Goal: Check status: Check status

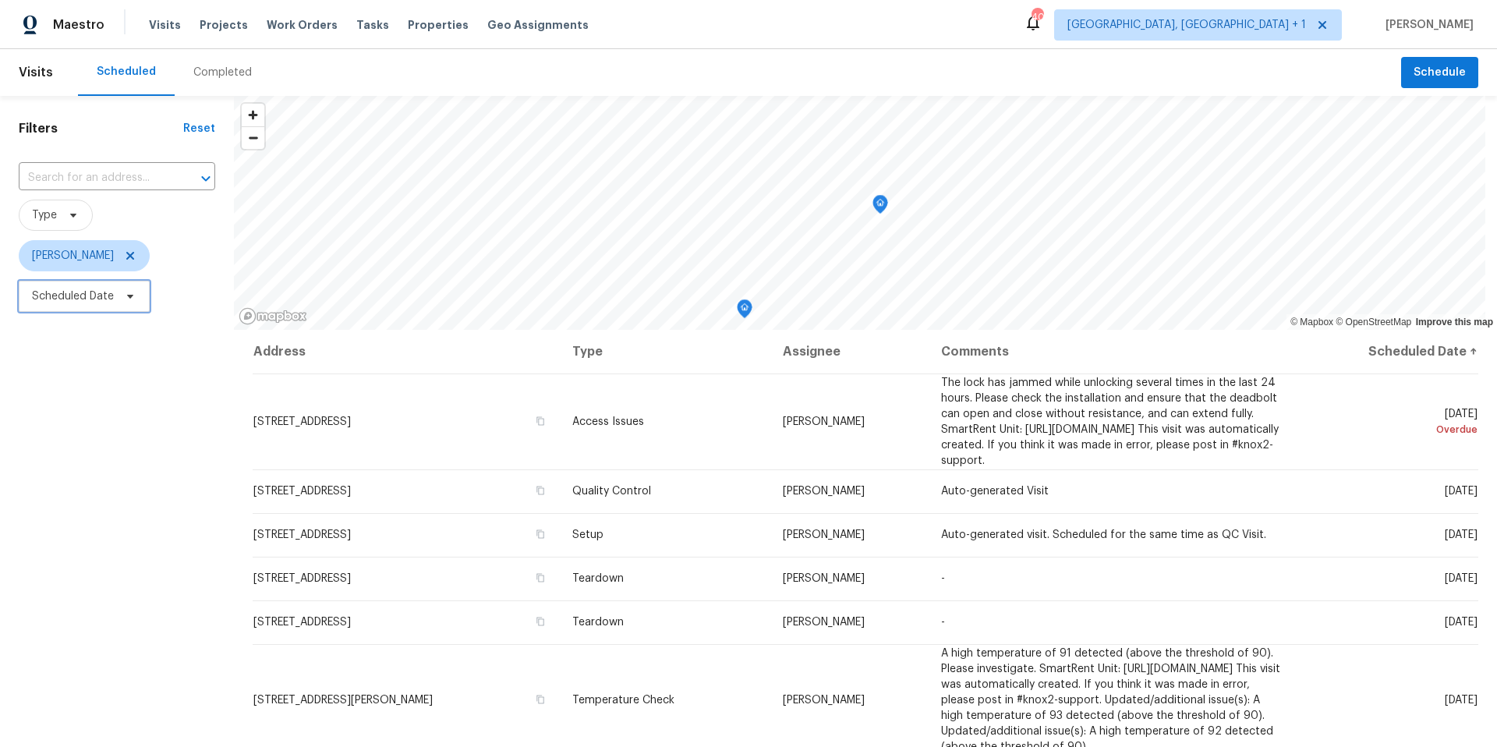
click at [142, 309] on span "Scheduled Date" at bounding box center [84, 296] width 131 height 31
click at [137, 335] on input "text" at bounding box center [105, 348] width 154 height 31
select select "8"
select select "2025"
select select "9"
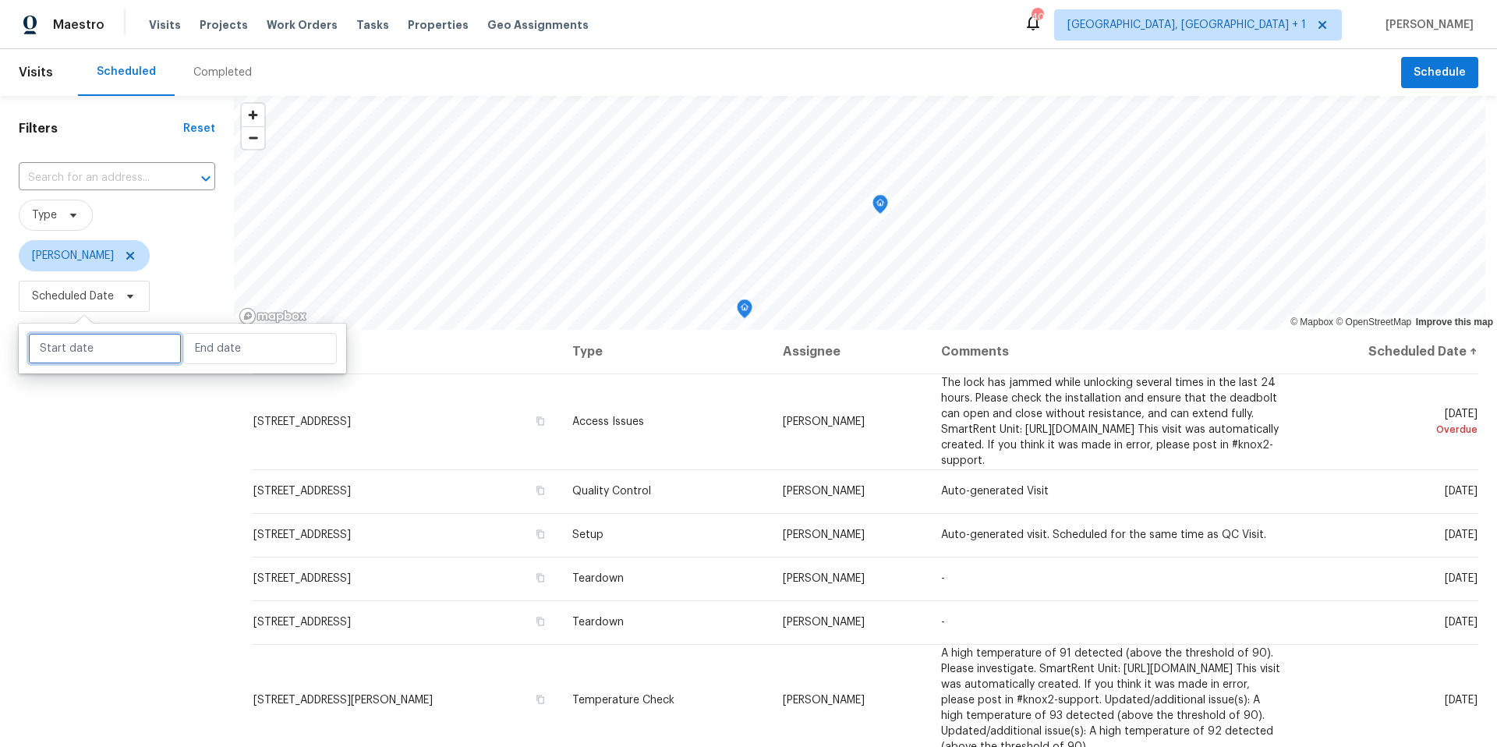
select select "2025"
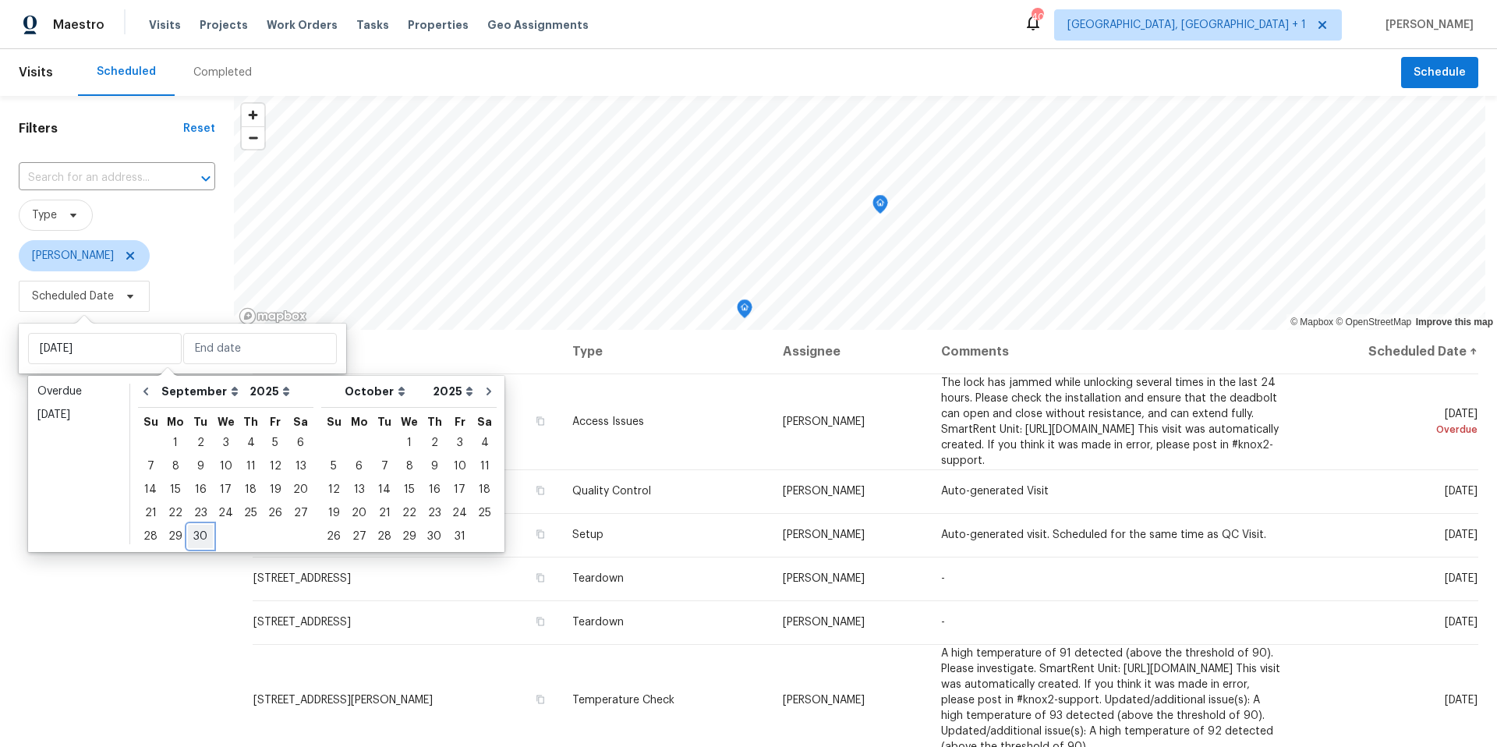
click at [202, 529] on div "30" at bounding box center [200, 537] width 25 height 22
type input "[DATE]"
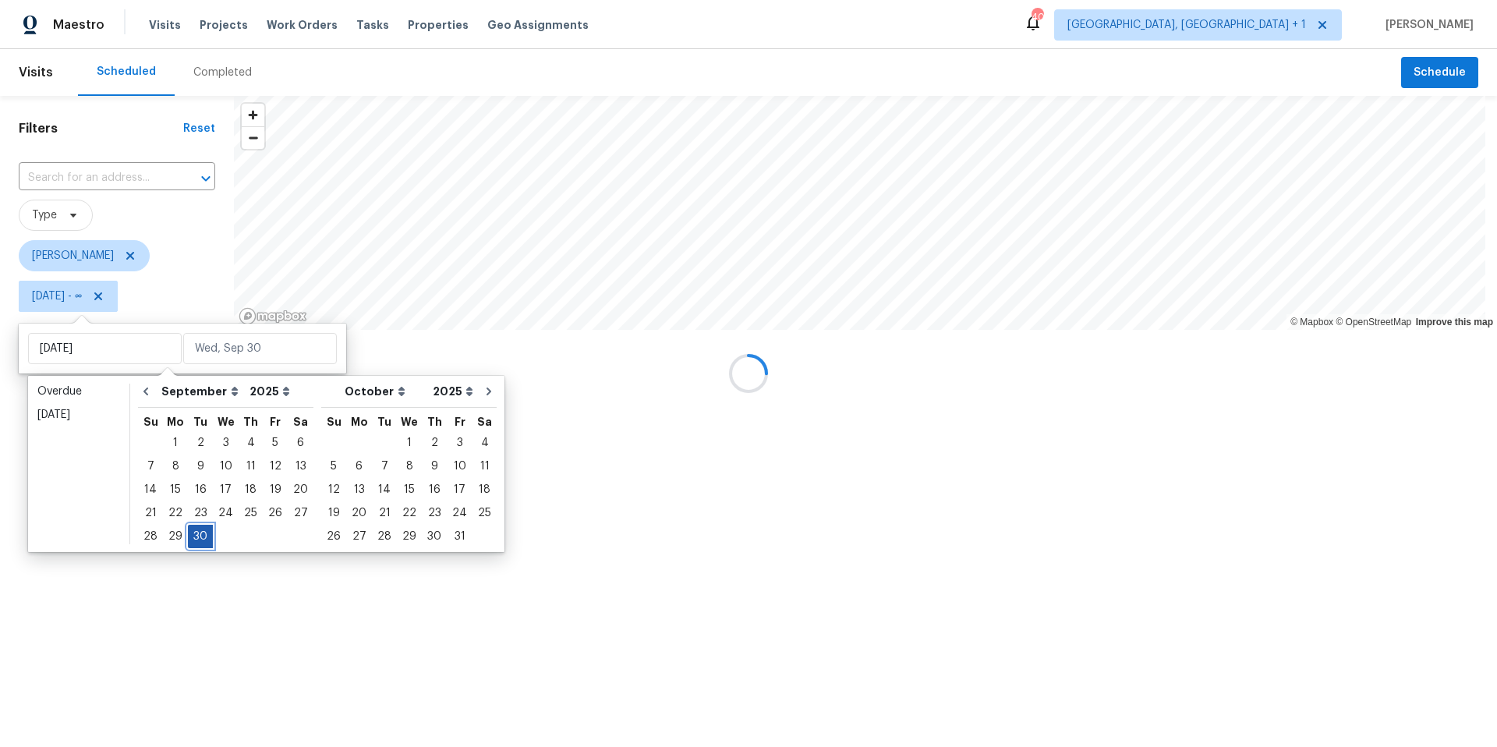
click at [202, 529] on div "30" at bounding box center [200, 537] width 25 height 22
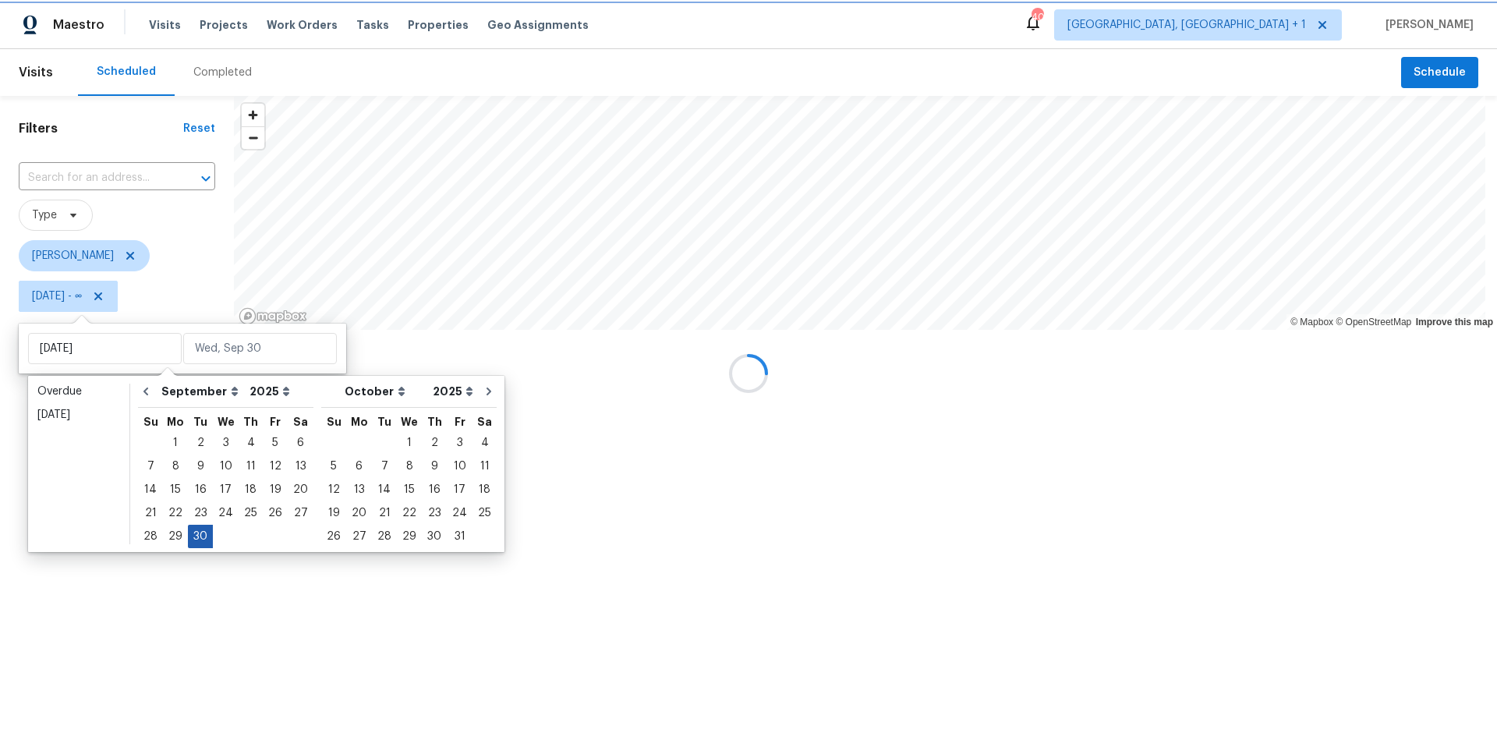
type input "[DATE]"
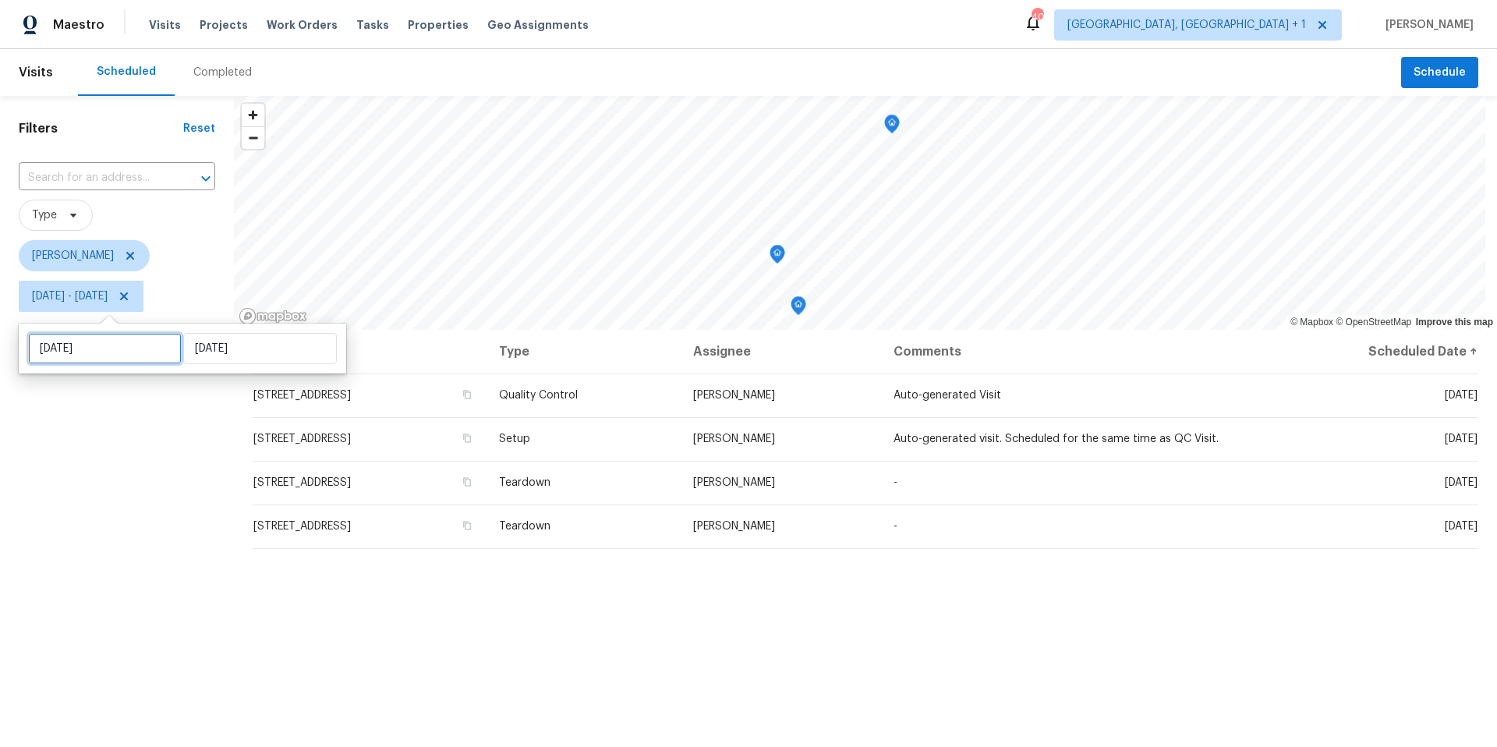
select select "8"
select select "2025"
select select "9"
select select "2025"
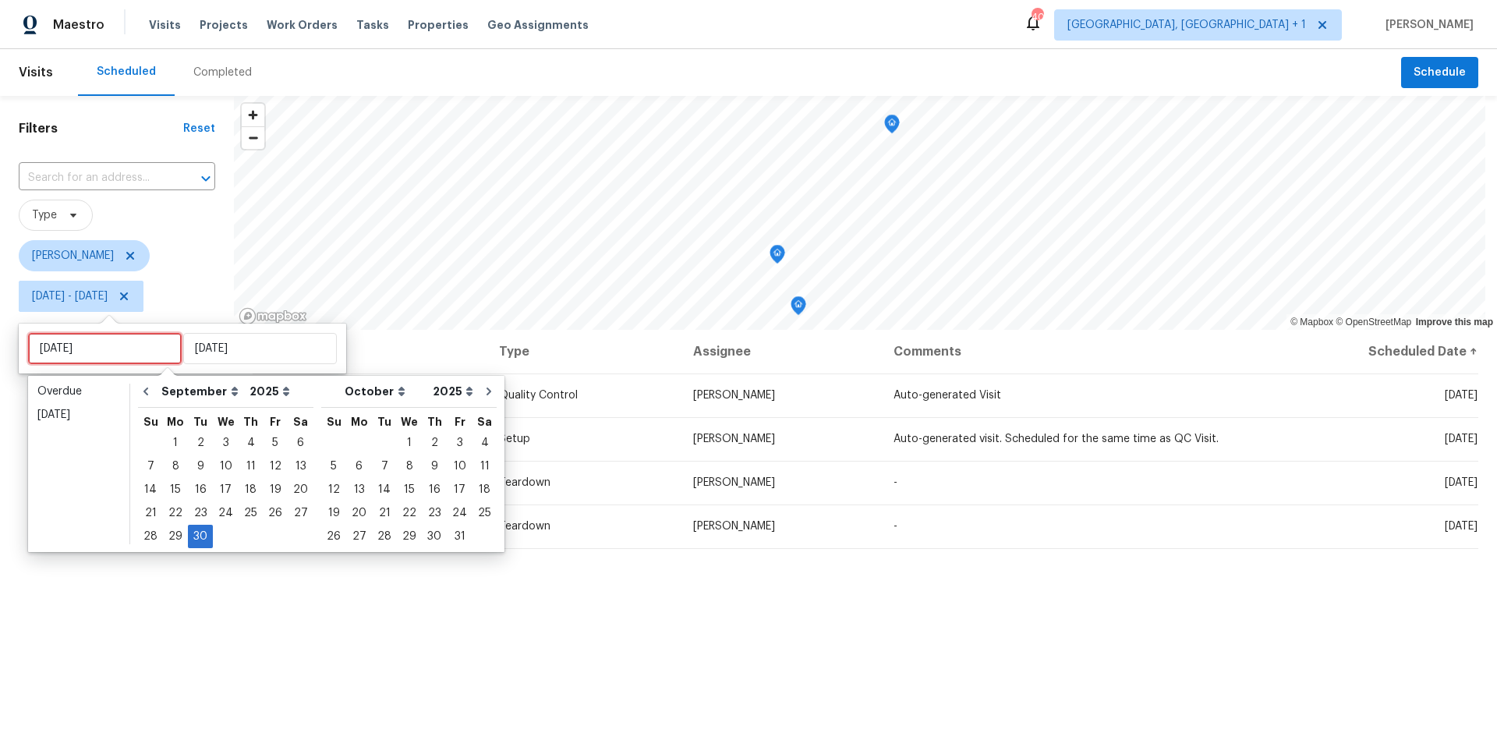
drag, startPoint x: 140, startPoint y: 349, endPoint x: 38, endPoint y: 351, distance: 101.4
click at [38, 351] on input "[DATE]" at bounding box center [105, 348] width 154 height 31
type input "[DATE]"
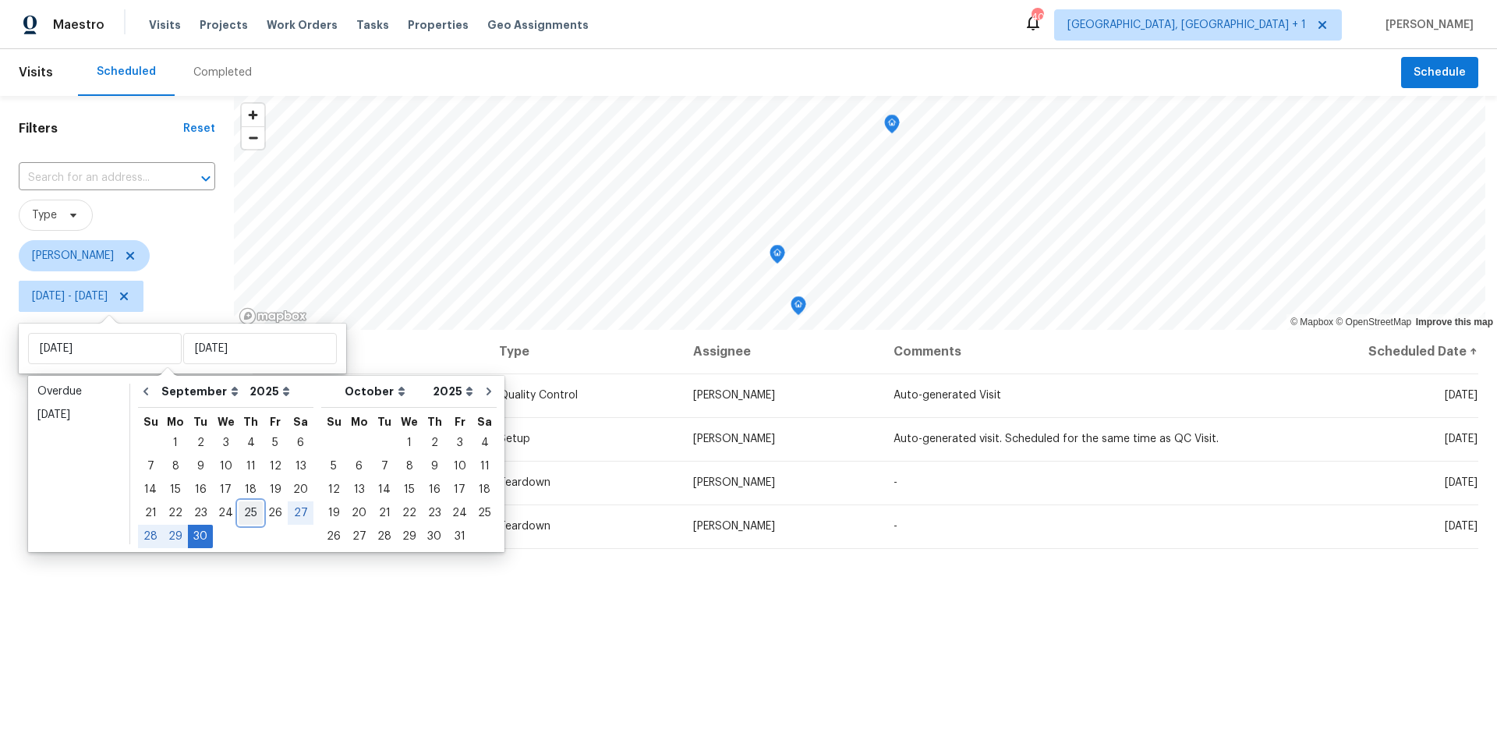
click at [256, 515] on div "25" at bounding box center [251, 513] width 24 height 22
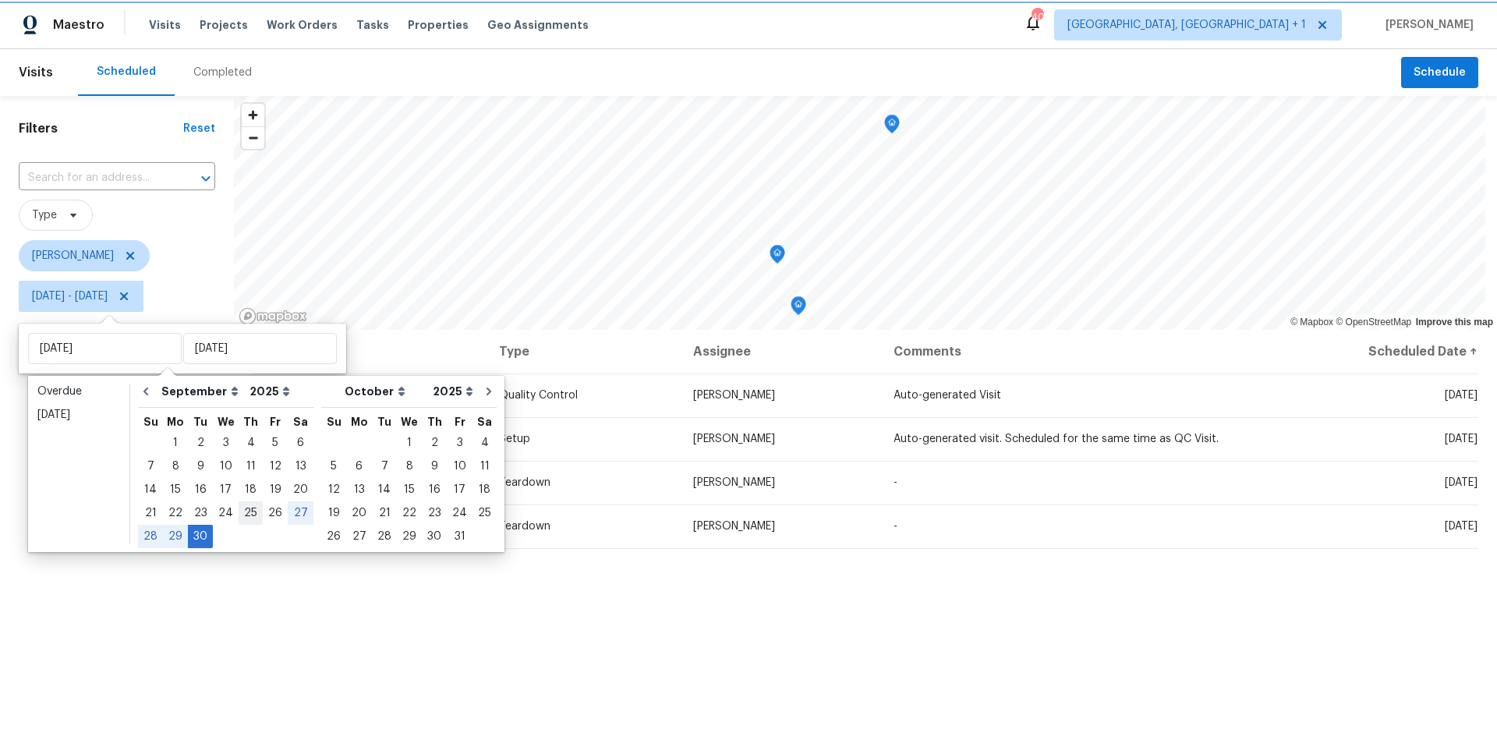
type input "[DATE]"
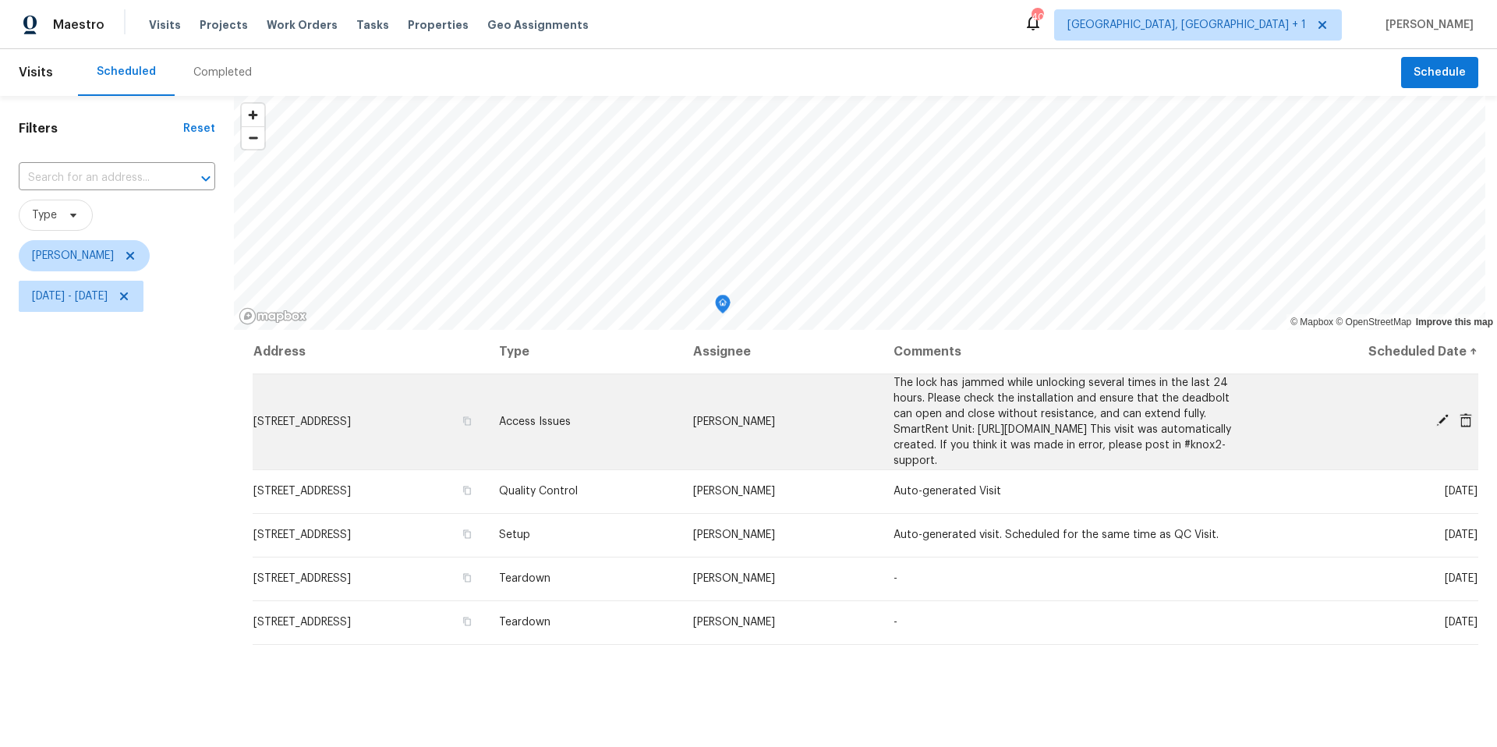
click at [1310, 427] on icon at bounding box center [1443, 420] width 14 height 14
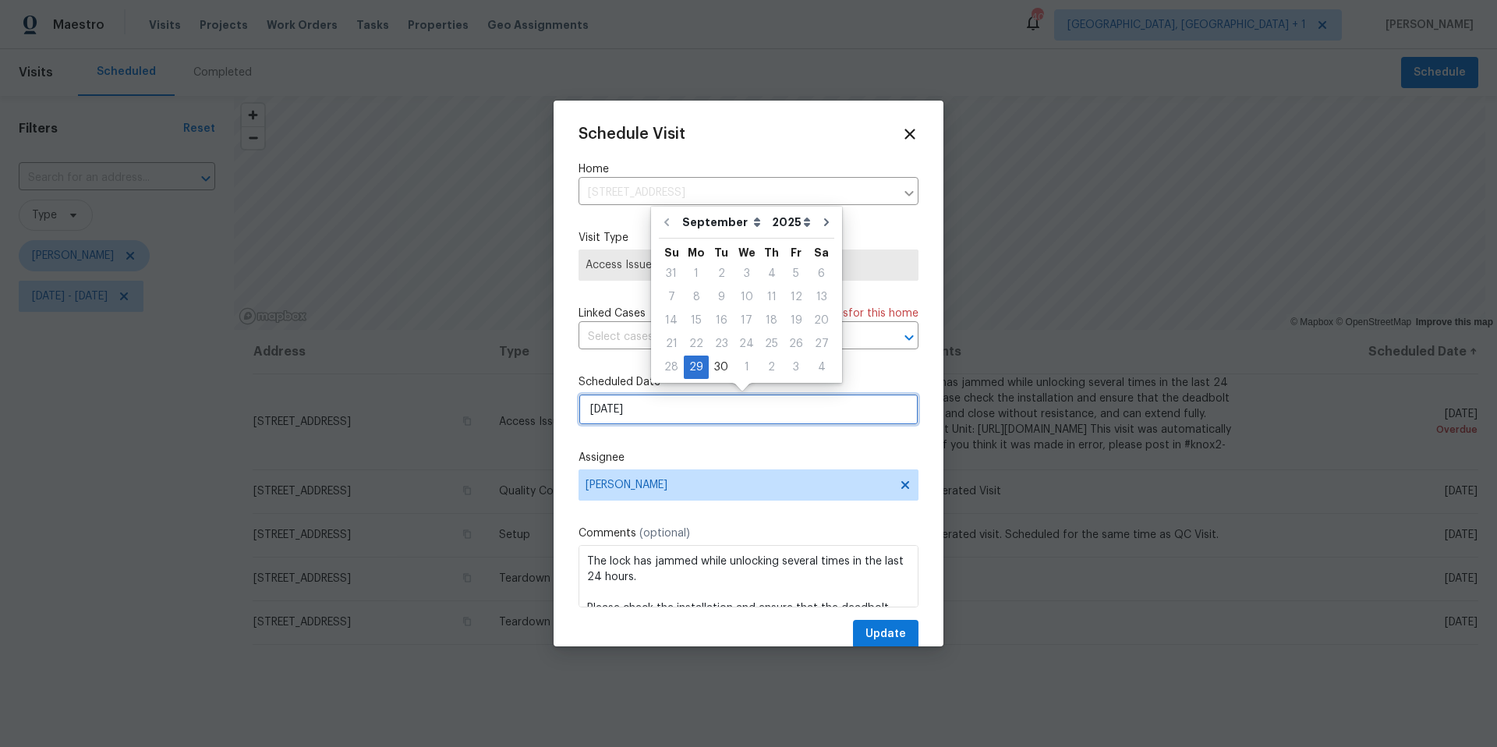
click at [686, 418] on input "[DATE]" at bounding box center [749, 409] width 340 height 31
click at [721, 371] on div "30" at bounding box center [721, 367] width 25 height 22
type input "[DATE]"
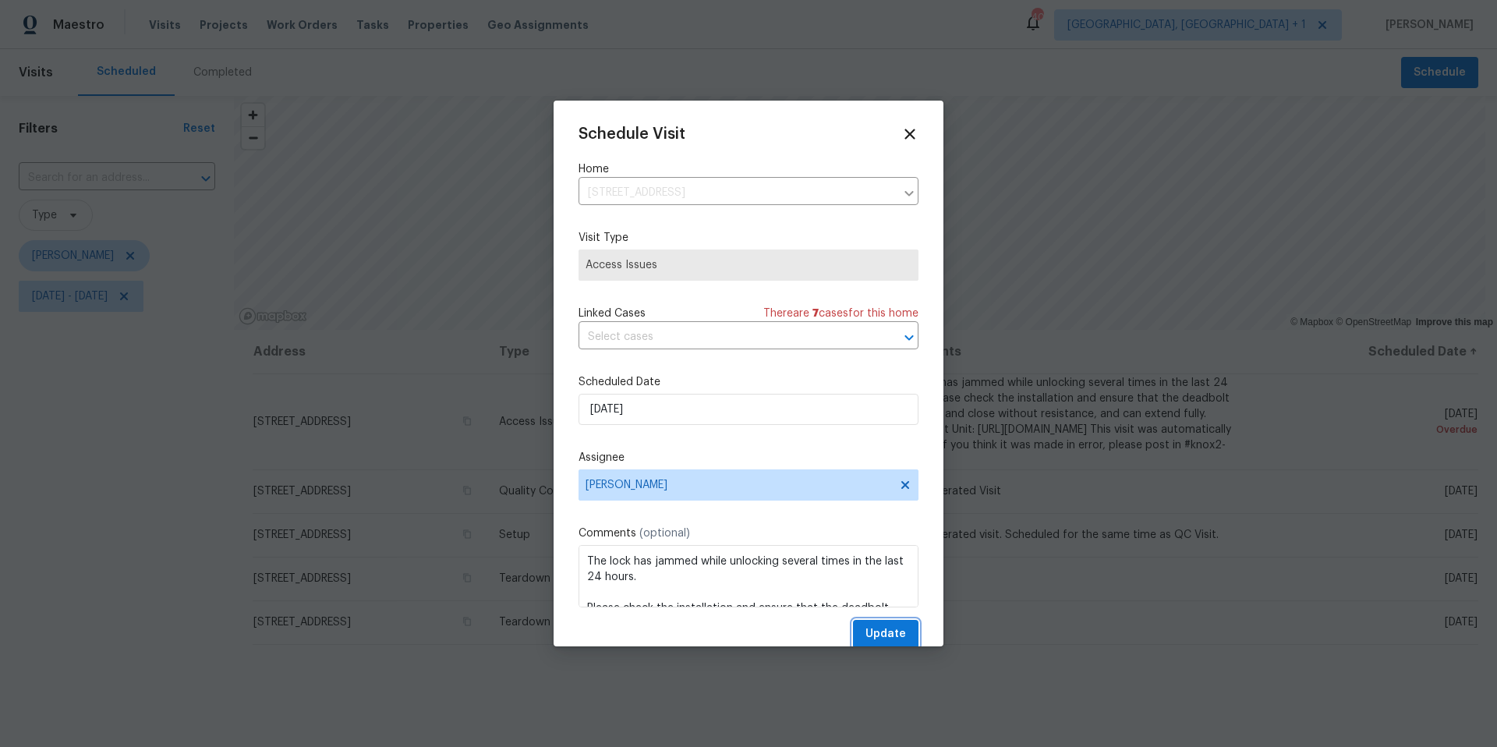
click at [866, 639] on span "Update" at bounding box center [886, 634] width 41 height 19
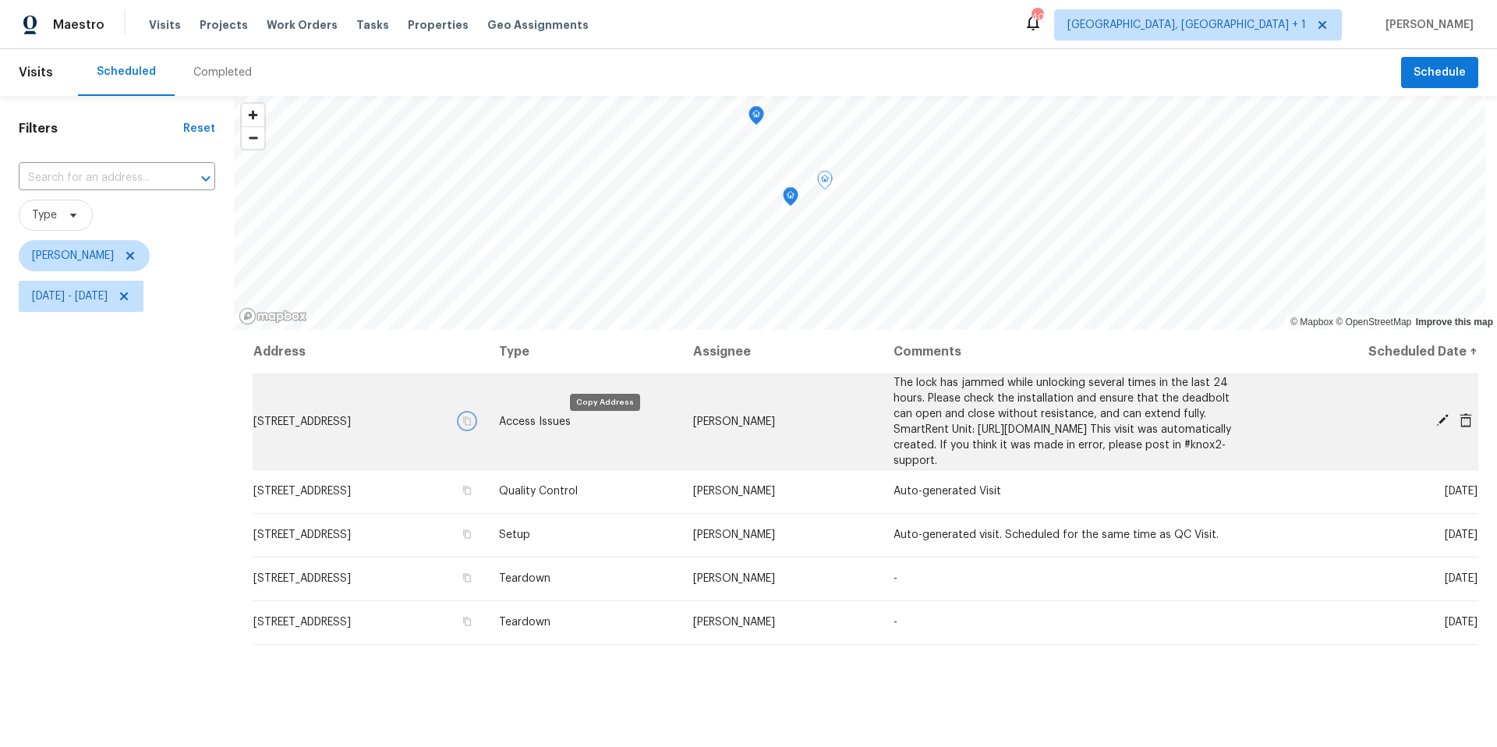
click at [472, 426] on icon "button" at bounding box center [467, 420] width 9 height 9
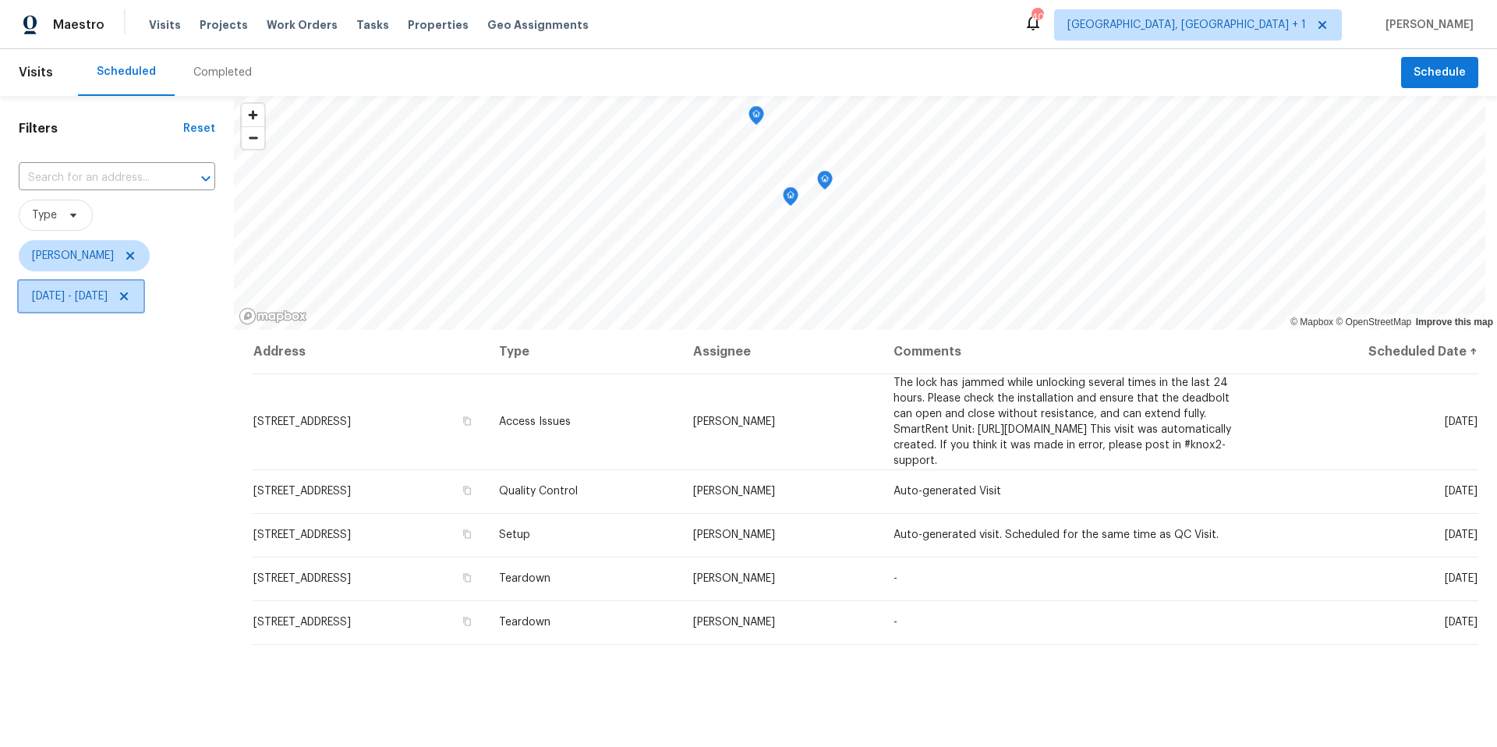
click at [108, 300] on span "[DATE] - [DATE]" at bounding box center [70, 297] width 76 height 16
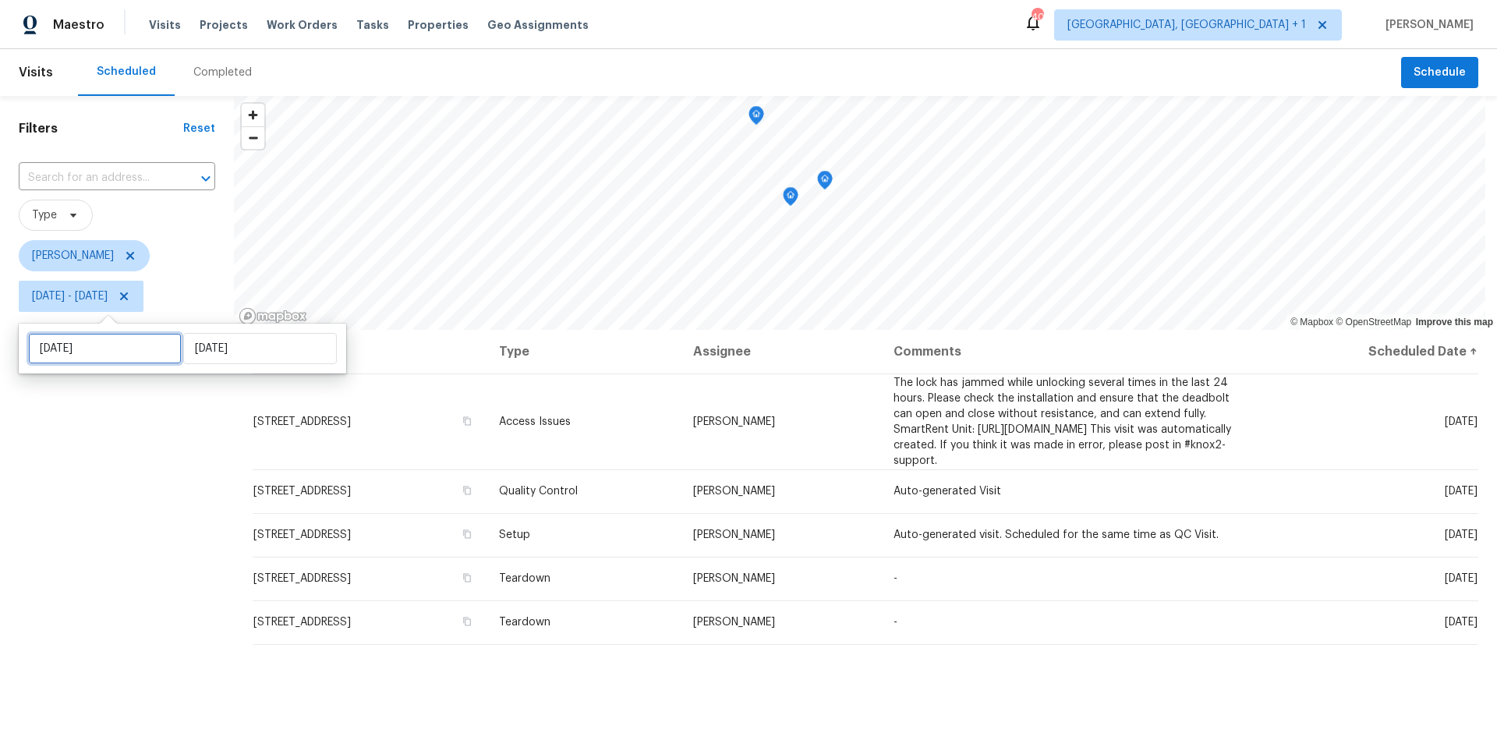
select select "8"
select select "2025"
select select "9"
select select "2025"
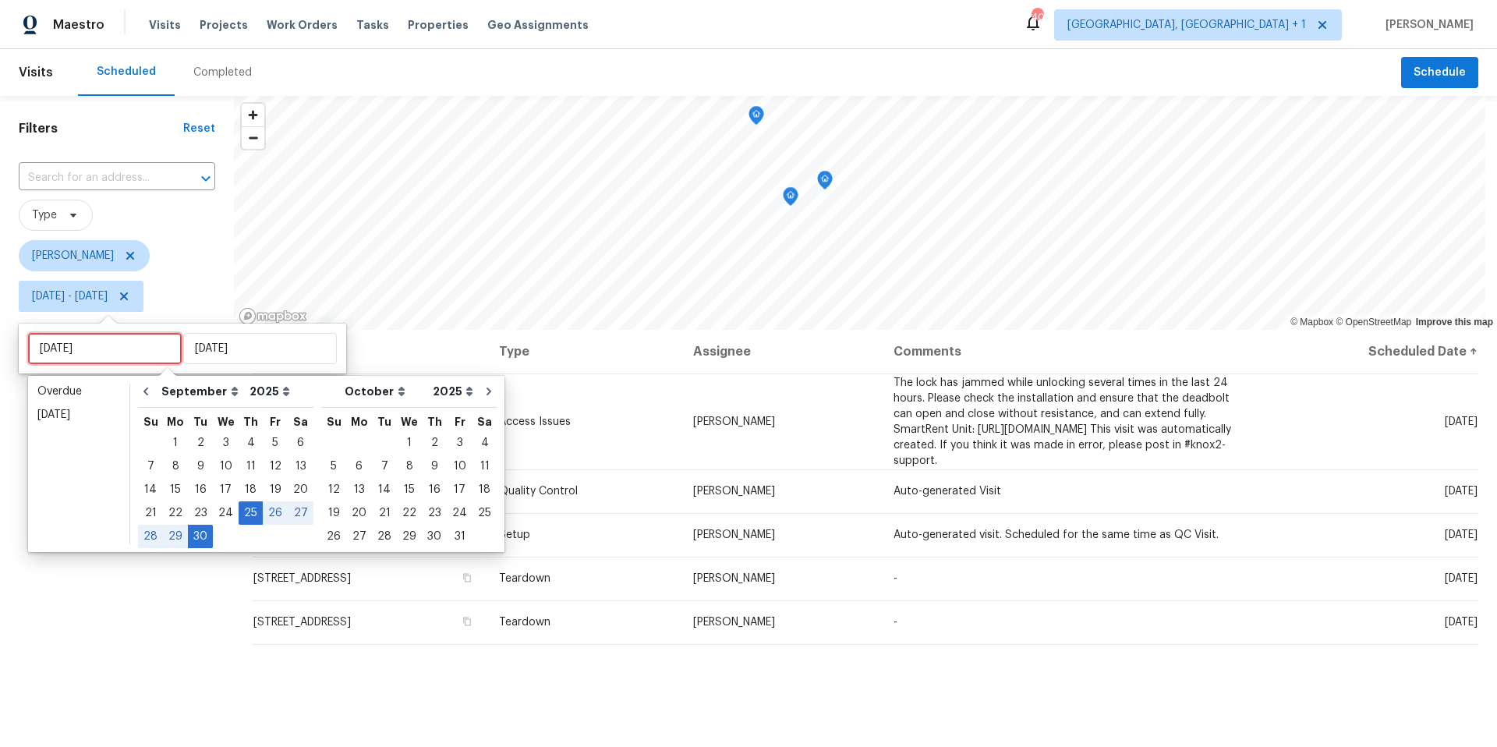
click at [135, 348] on input "[DATE]" at bounding box center [105, 348] width 154 height 31
type input "[DATE]"
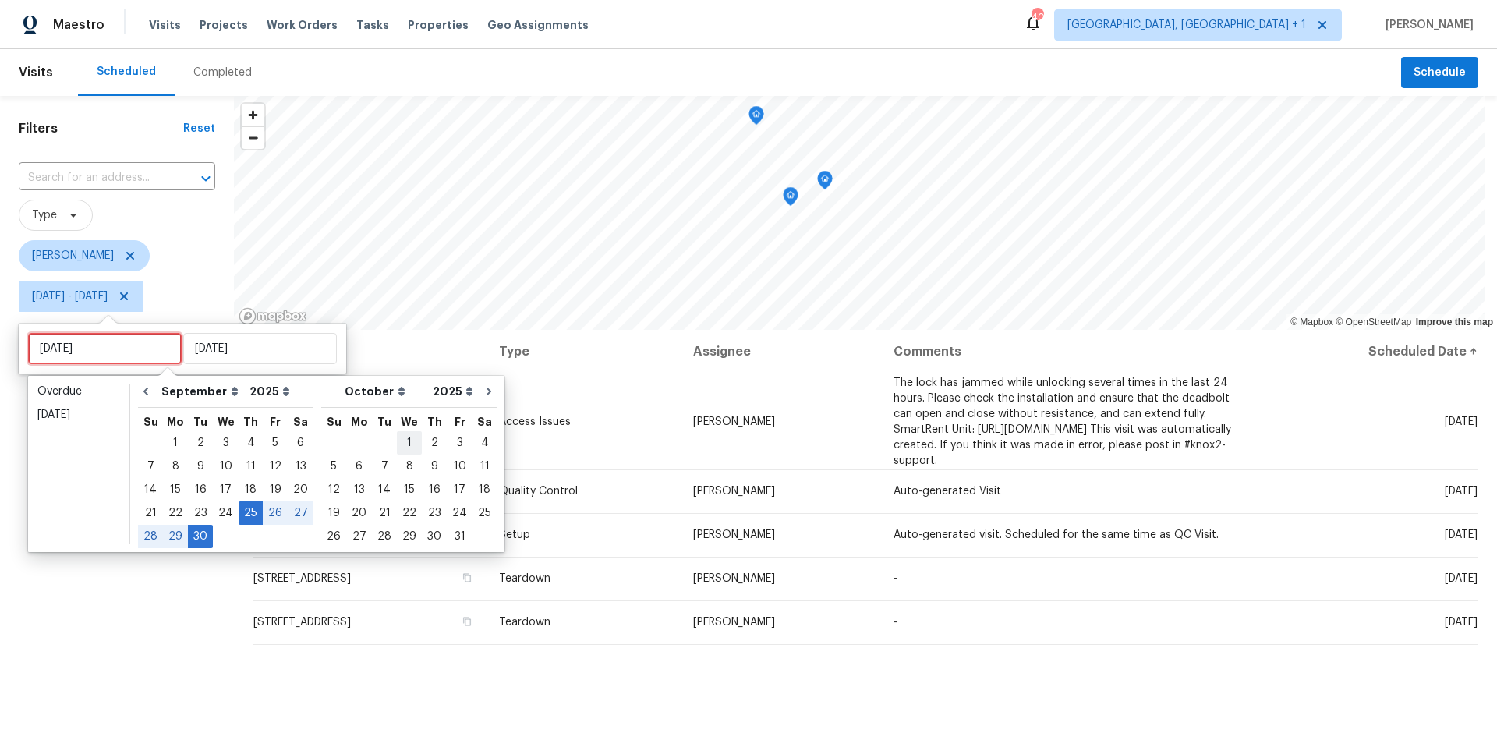
type input "[DATE]"
click at [399, 440] on div "1" at bounding box center [409, 443] width 25 height 22
type input "[DATE]"
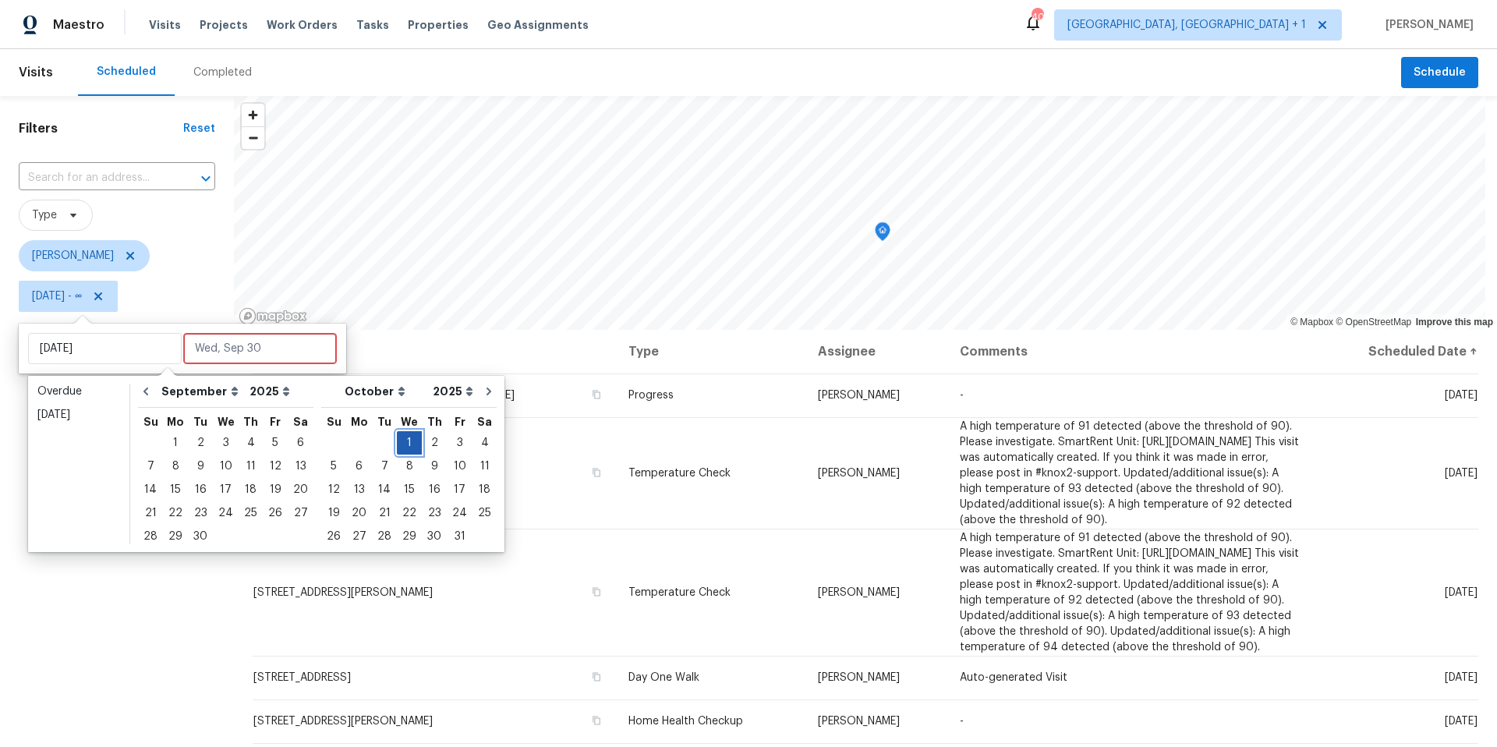
click at [399, 440] on div "1" at bounding box center [409, 443] width 25 height 22
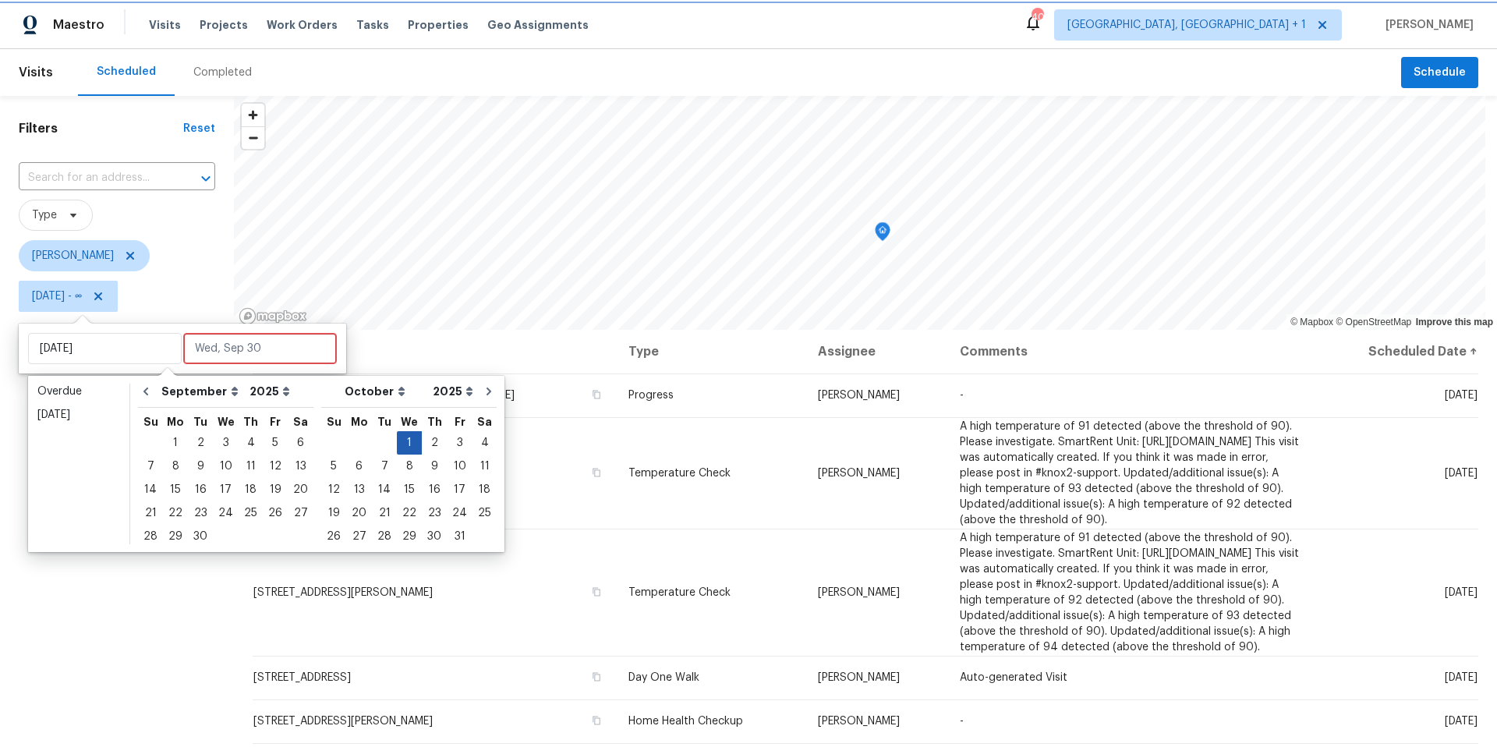
type input "[DATE]"
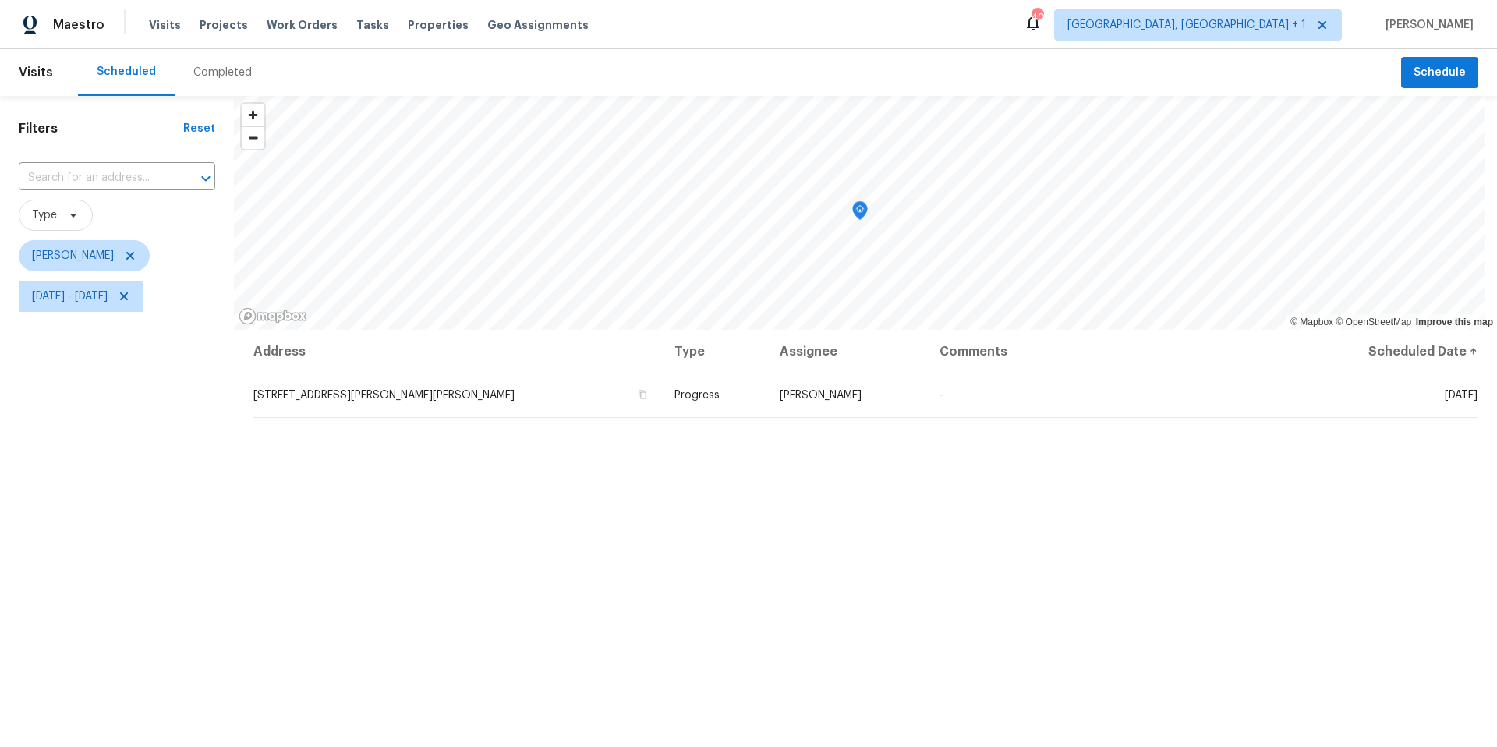
click at [122, 551] on div "Filters Reset ​ Type [PERSON_NAME] [DATE] - [DATE]" at bounding box center [117, 511] width 234 height 831
